Goal: Register for event/course

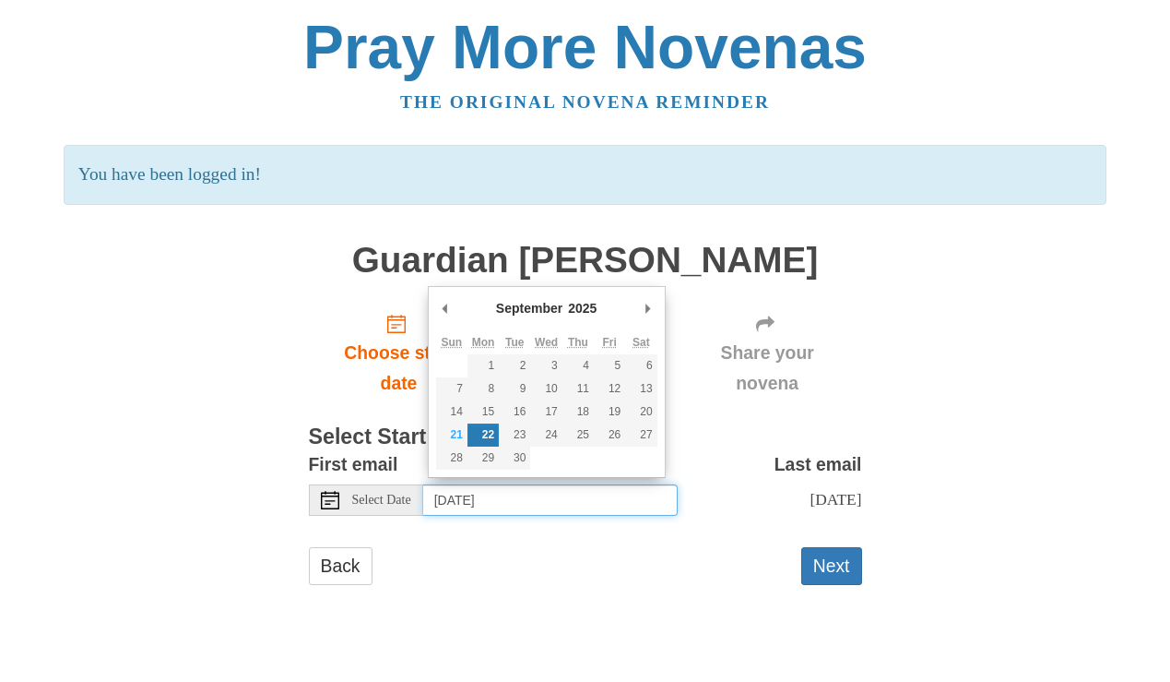
click at [564, 489] on input "Monday, September 22nd" at bounding box center [550, 499] width 255 height 31
type input "Tuesday, September 23rd"
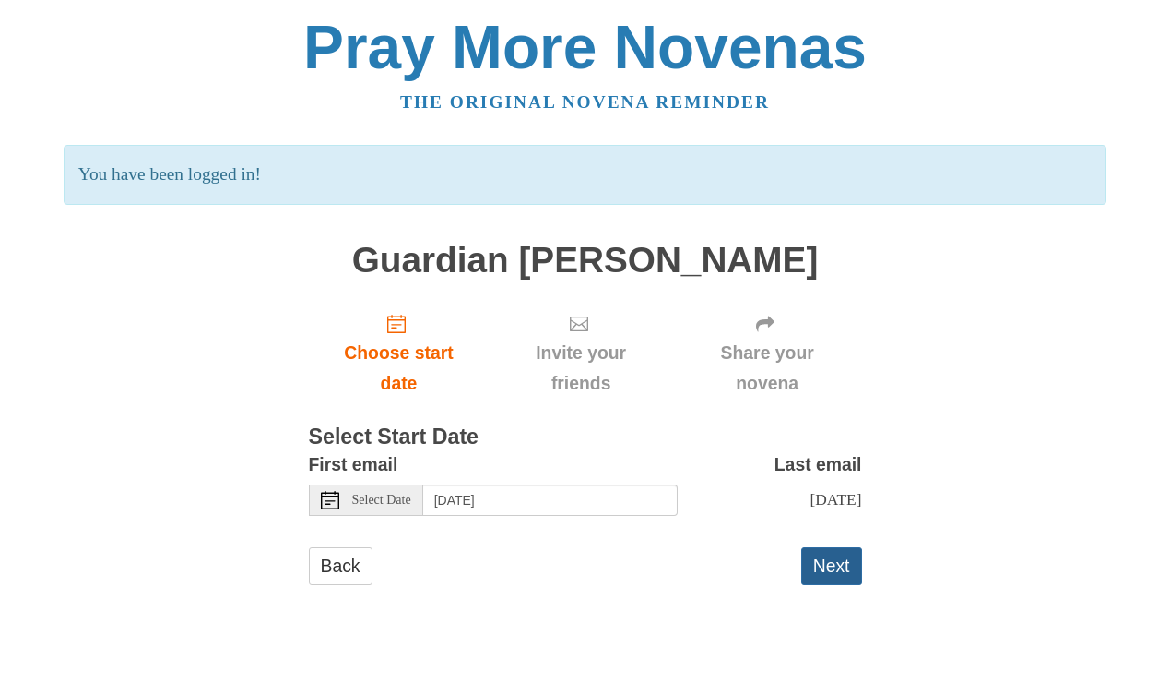
click at [829, 564] on button "Next" at bounding box center [832, 566] width 61 height 38
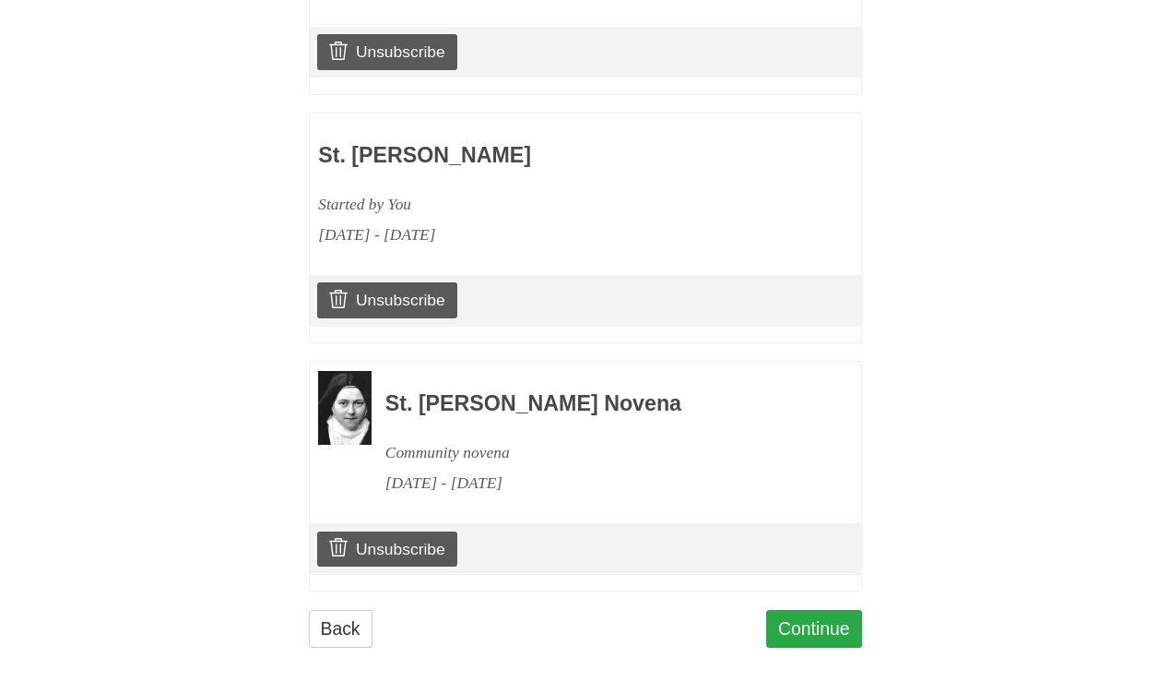
scroll to position [1264, 0]
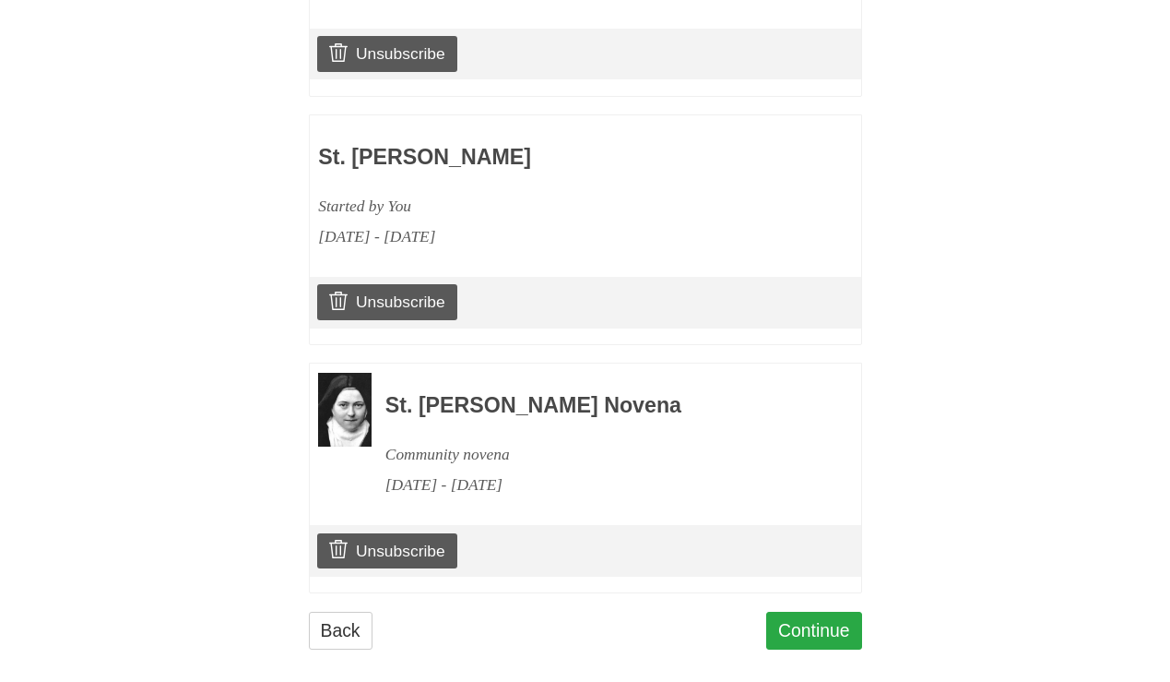
click at [816, 612] on link "Continue" at bounding box center [814, 631] width 96 height 38
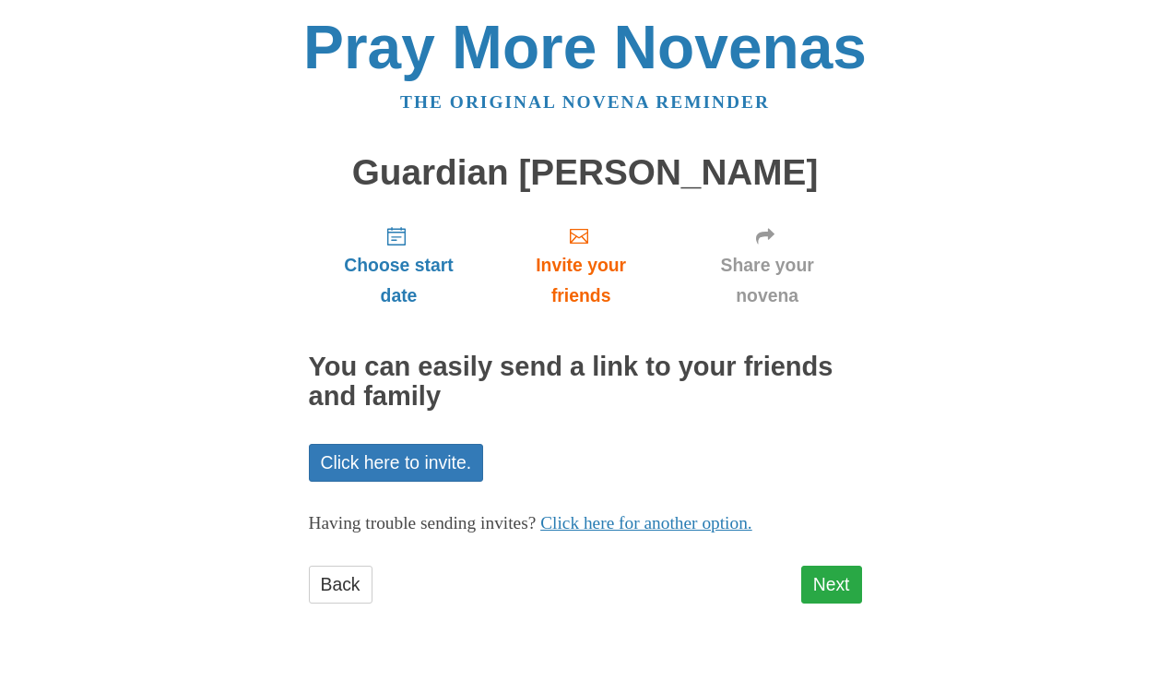
click at [823, 578] on link "Next" at bounding box center [832, 584] width 61 height 38
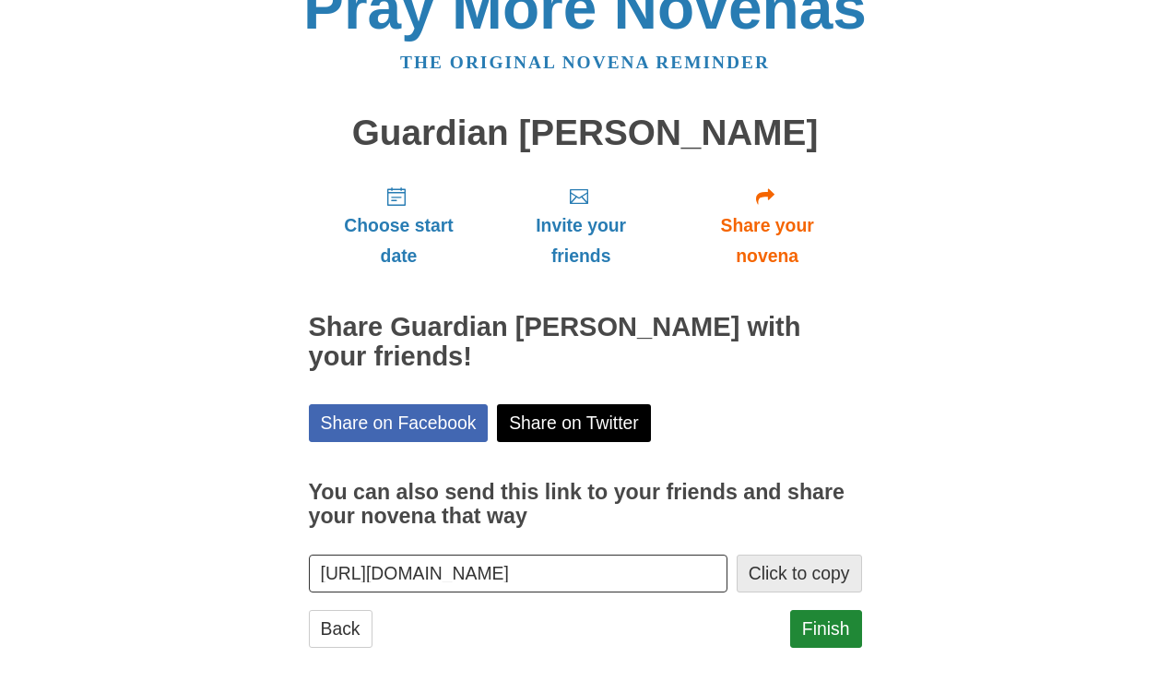
scroll to position [52, 0]
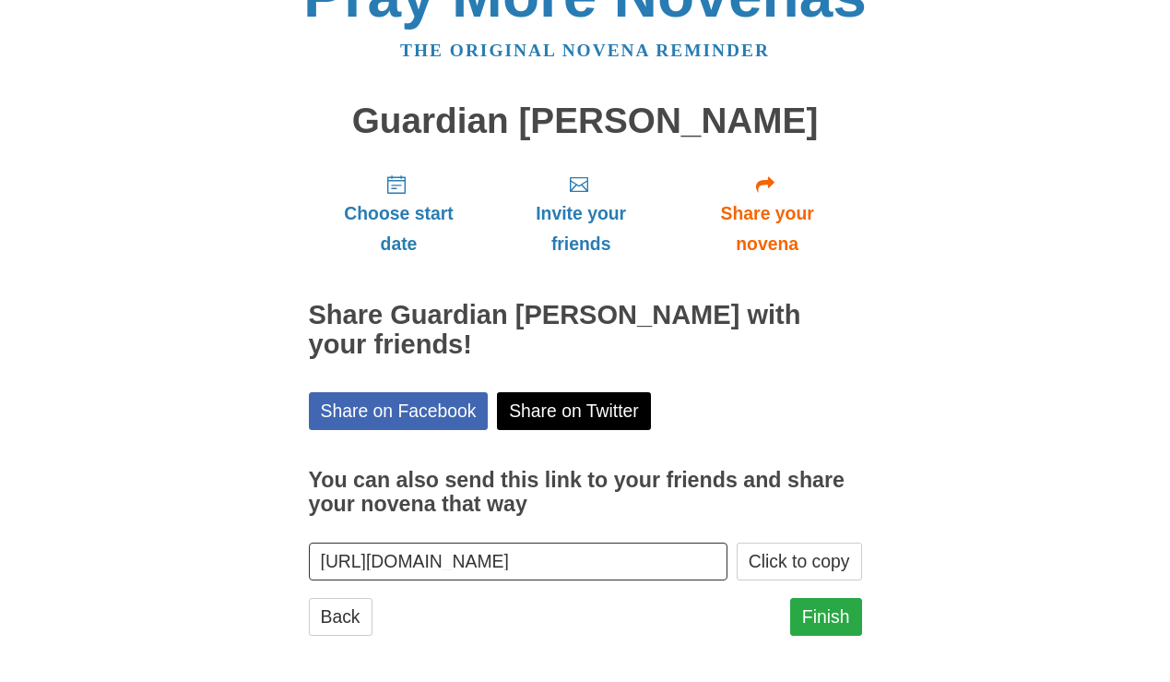
click at [817, 614] on link "Finish" at bounding box center [826, 617] width 72 height 38
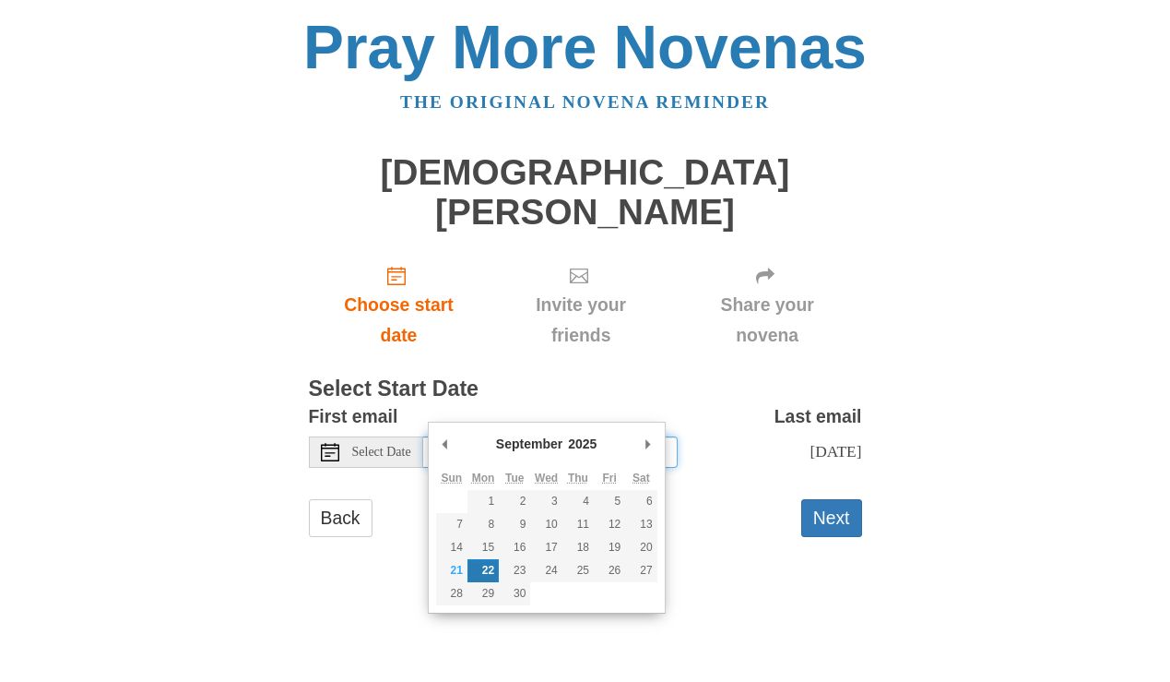
click at [588, 436] on input "Monday, September 22nd" at bounding box center [550, 451] width 255 height 31
click at [549, 436] on input "[DATE]" at bounding box center [550, 451] width 255 height 31
type input "Tuesday, October 14th"
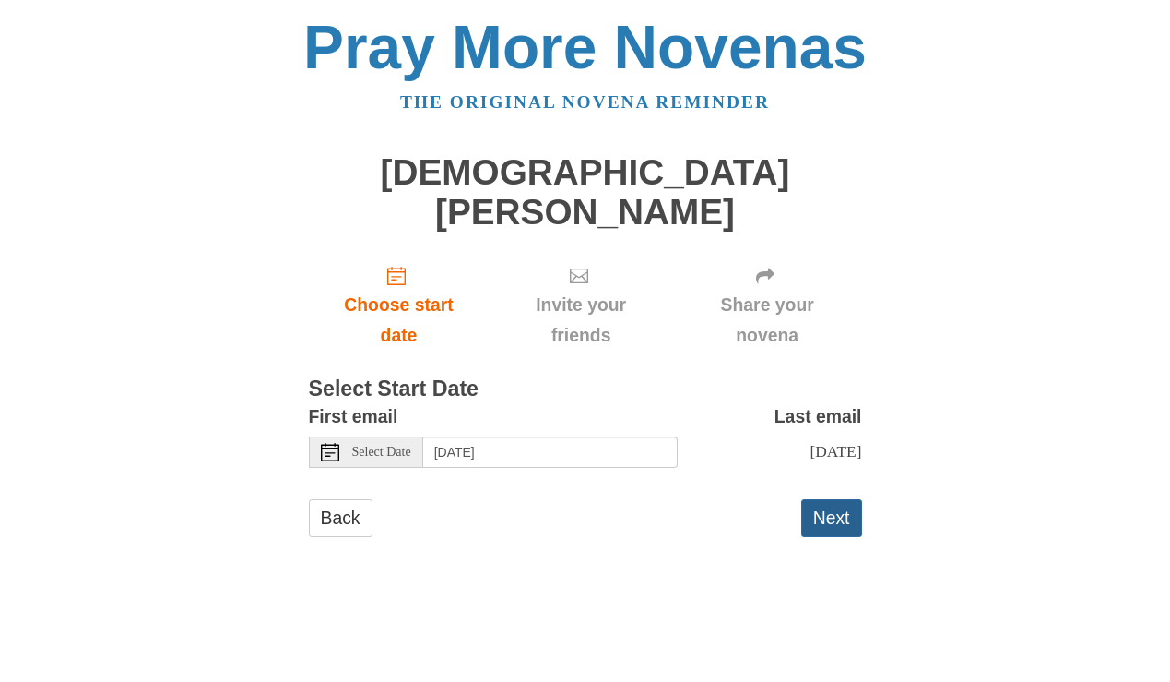
click at [826, 499] on button "Next" at bounding box center [832, 518] width 61 height 38
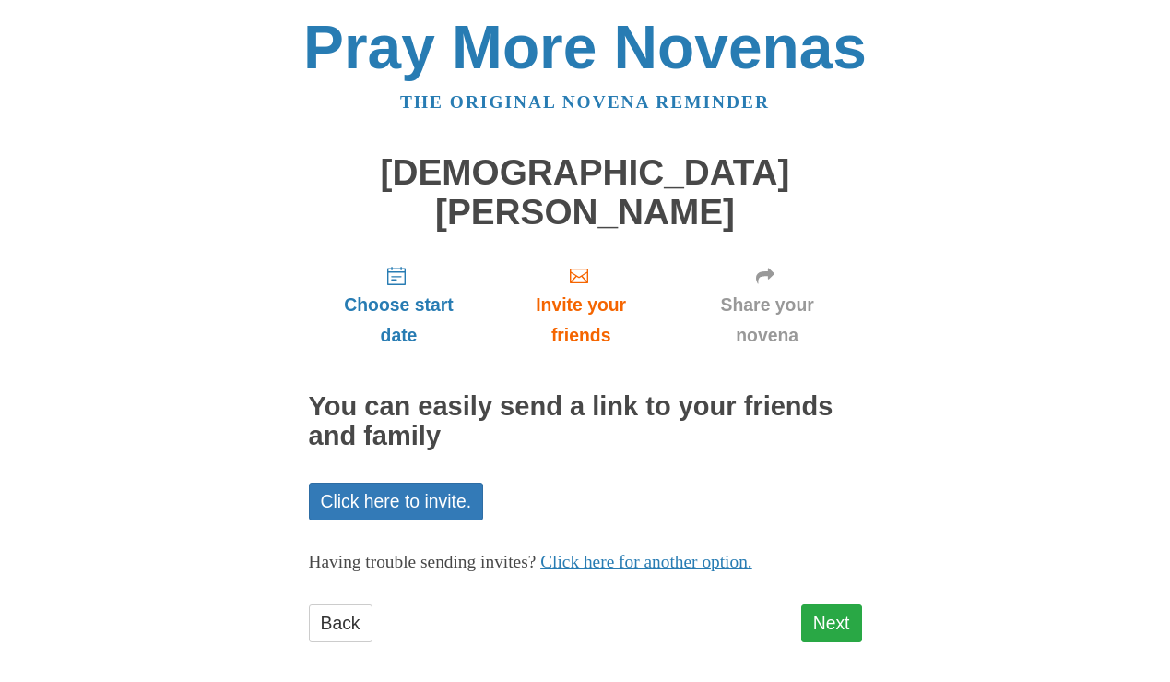
click at [834, 604] on link "Next" at bounding box center [832, 623] width 61 height 38
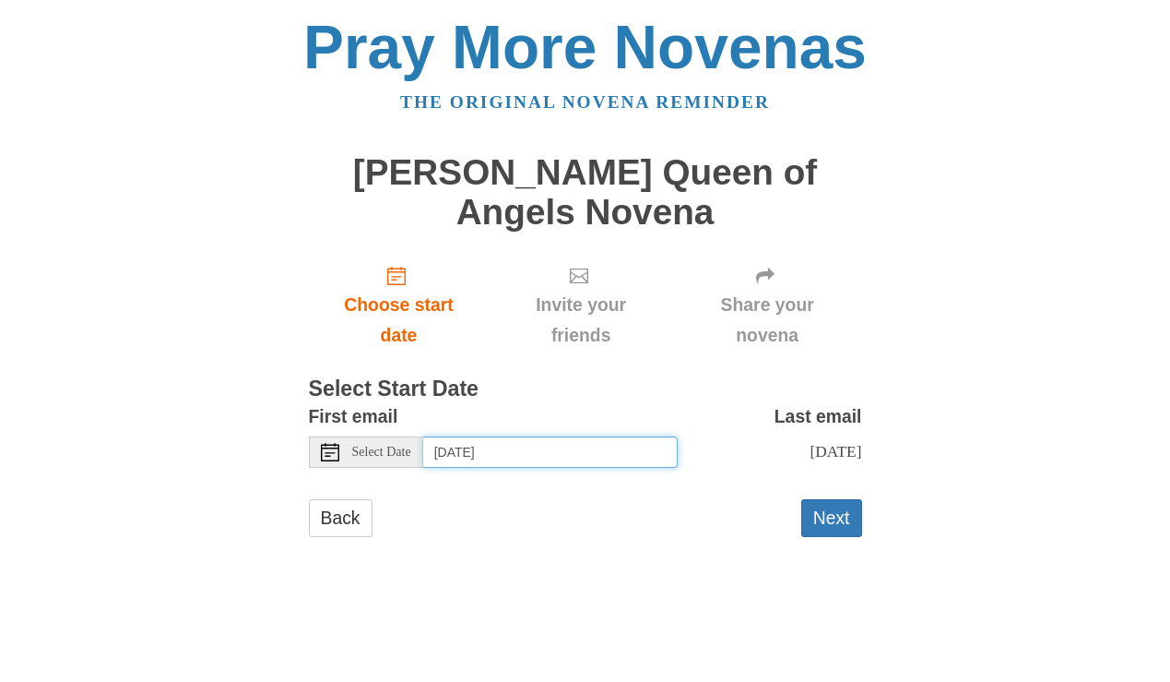
click at [577, 436] on input "[DATE]" at bounding box center [550, 451] width 255 height 31
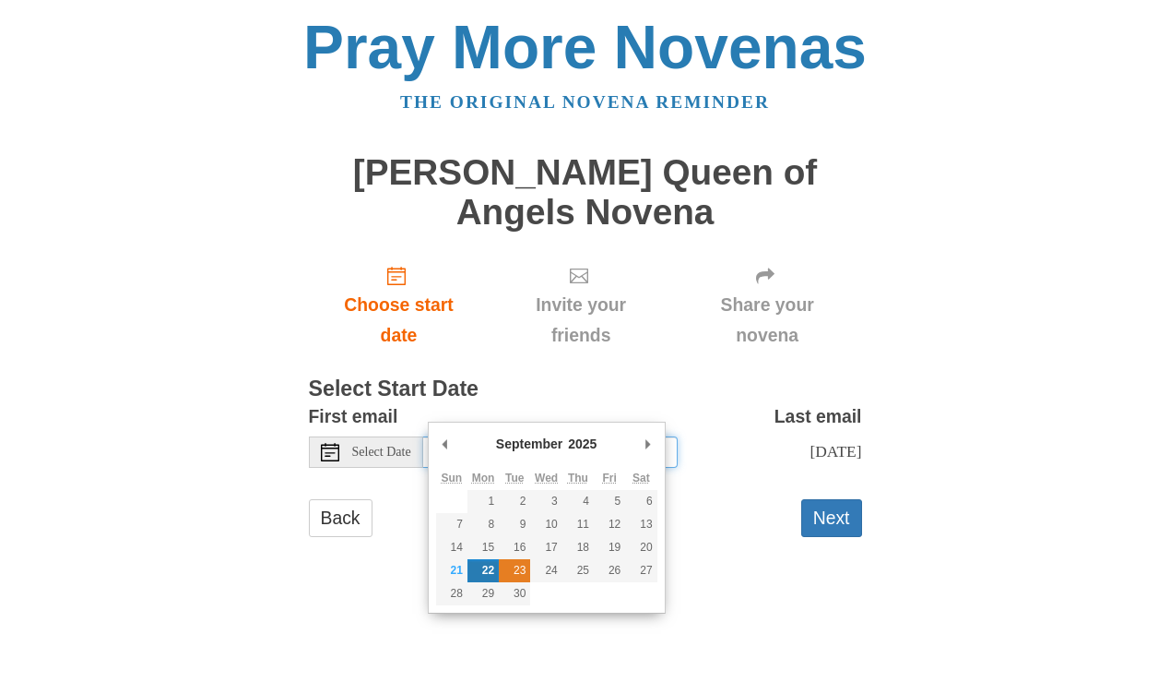
type input "[DATE]"
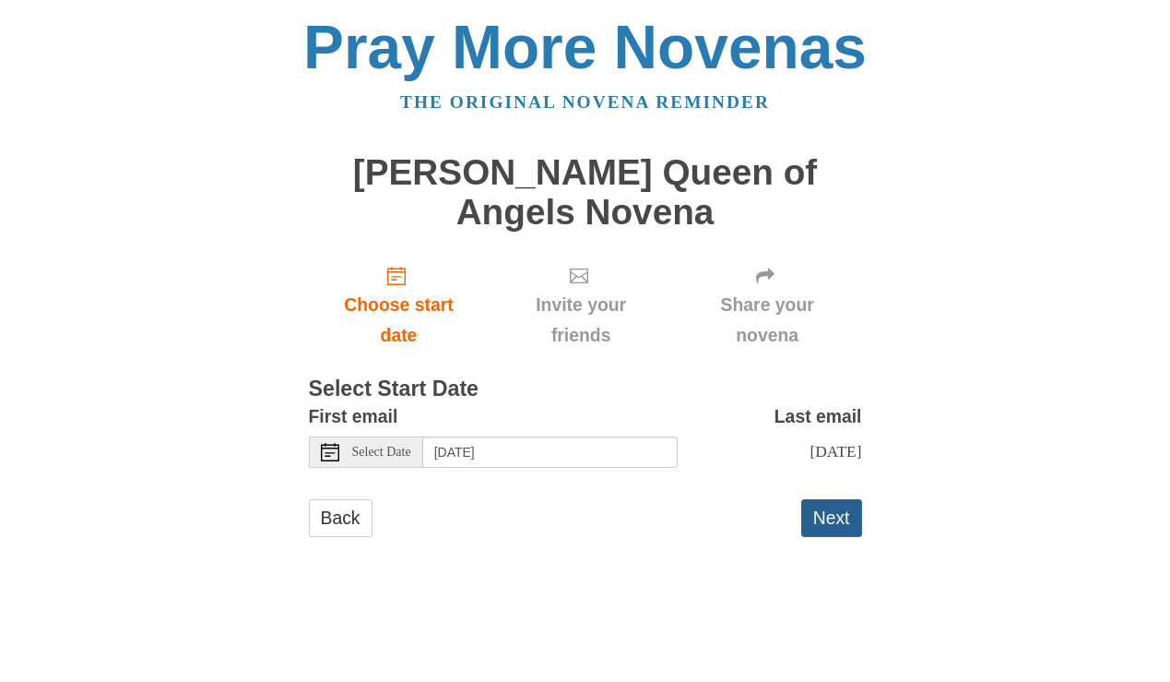
click at [833, 499] on button "Next" at bounding box center [832, 518] width 61 height 38
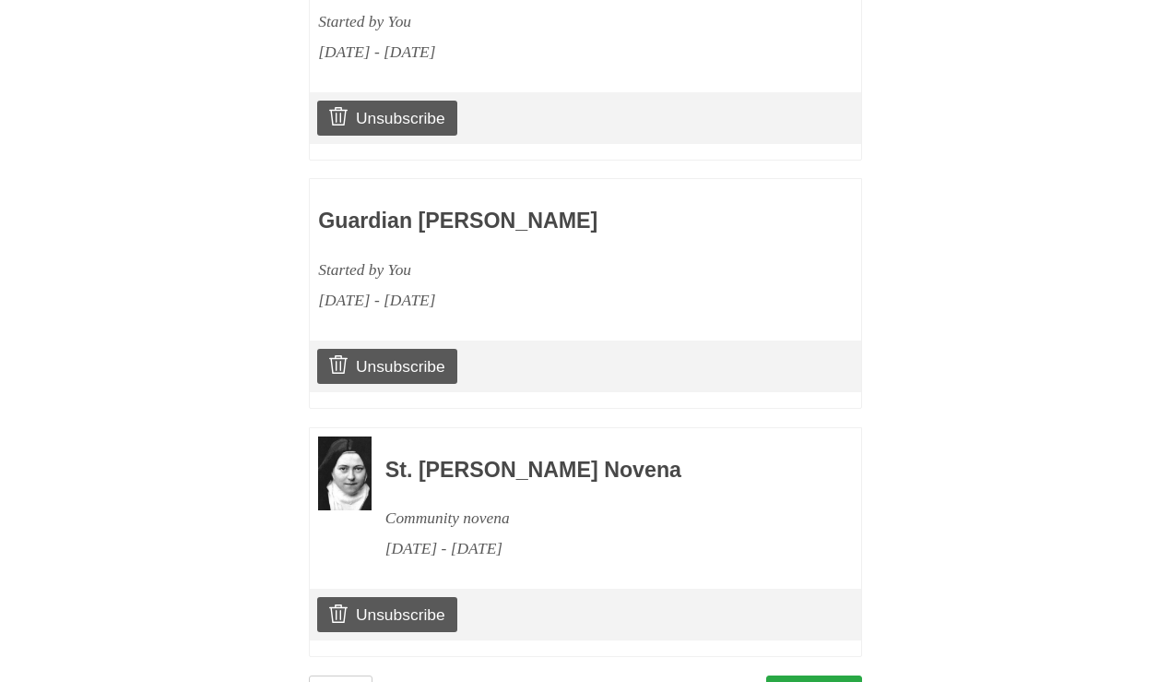
scroll to position [1509, 0]
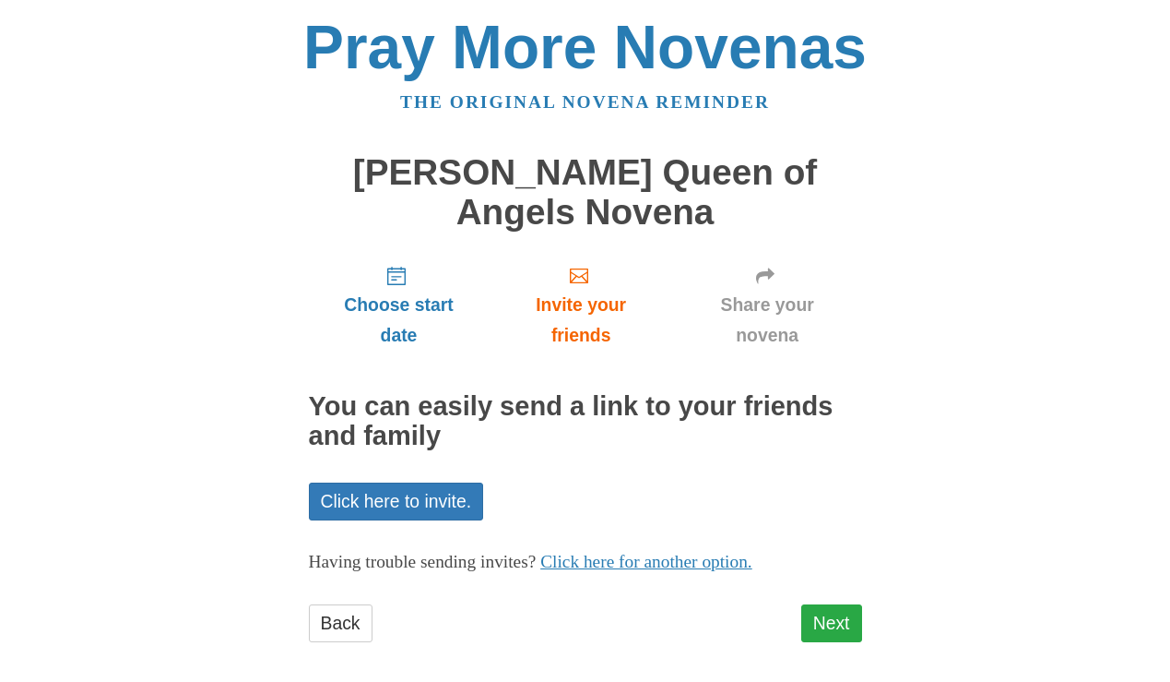
click at [828, 604] on link "Next" at bounding box center [832, 623] width 61 height 38
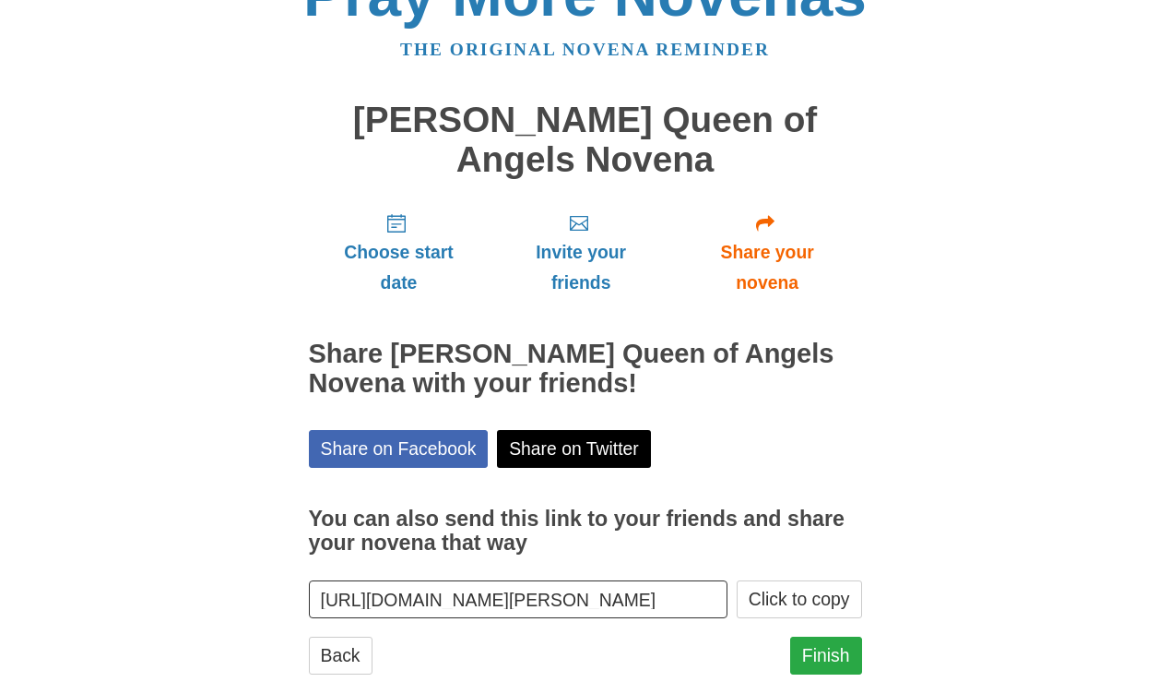
scroll to position [52, 0]
click at [826, 637] on link "Finish" at bounding box center [826, 656] width 72 height 38
